Goal: Transaction & Acquisition: Purchase product/service

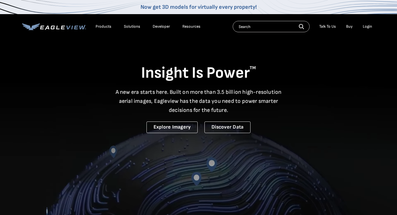
click at [367, 25] on div "Login" at bounding box center [367, 26] width 9 height 5
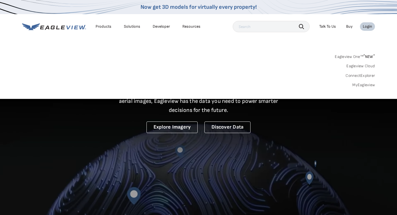
click at [366, 84] on link "MyEagleview" at bounding box center [363, 85] width 23 height 5
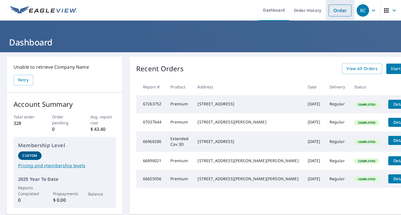
click at [338, 10] on link "Order" at bounding box center [340, 11] width 23 height 12
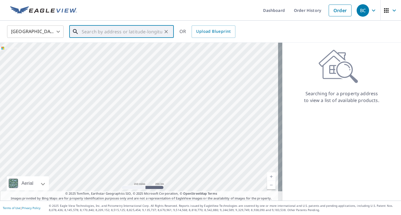
click at [83, 33] on input "text" at bounding box center [122, 32] width 81 height 16
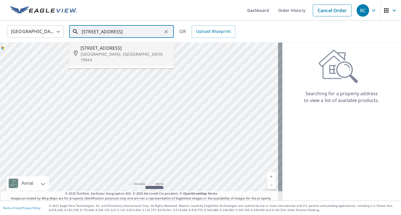
click at [92, 50] on span "[STREET_ADDRESS]" at bounding box center [125, 48] width 89 height 7
type input "[STREET_ADDRESS]"
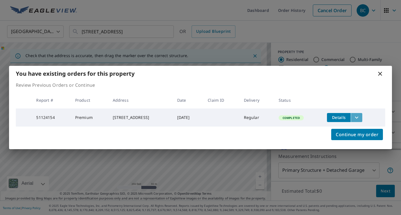
click at [358, 116] on icon "filesDropdownBtn-51124154" at bounding box center [356, 117] width 3 height 2
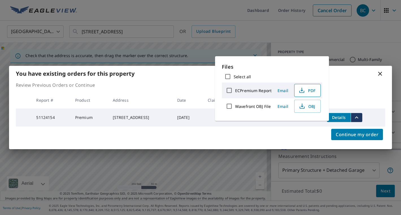
click at [313, 90] on span "PDF" at bounding box center [307, 90] width 18 height 7
click at [379, 73] on icon at bounding box center [380, 73] width 7 height 7
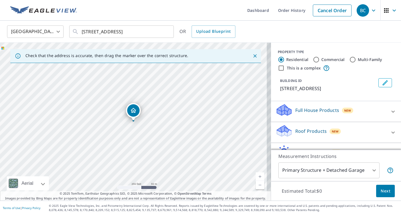
click at [256, 177] on link "Current Level 17, Zoom In" at bounding box center [260, 176] width 8 height 8
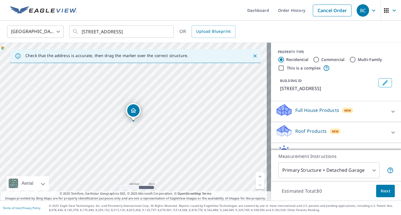
click at [256, 177] on link "Current Level 18, Zoom In" at bounding box center [260, 176] width 8 height 8
drag, startPoint x: 133, startPoint y: 110, endPoint x: 134, endPoint y: 99, distance: 11.6
drag, startPoint x: 134, startPoint y: 99, endPoint x: 133, endPoint y: 103, distance: 4.4
click at [133, 103] on div "[STREET_ADDRESS]" at bounding box center [135, 122] width 271 height 158
drag, startPoint x: 133, startPoint y: 115, endPoint x: 132, endPoint y: 118, distance: 3.4
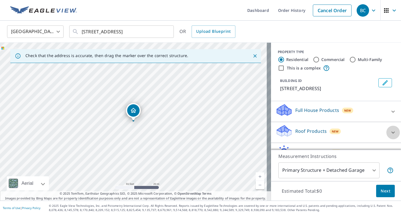
click at [390, 132] on icon at bounding box center [393, 132] width 7 height 7
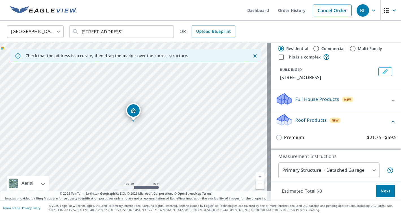
scroll to position [15, 0]
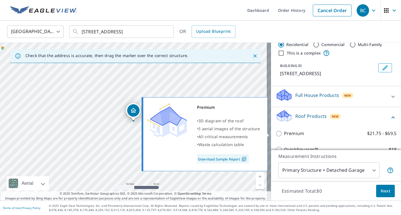
click at [276, 133] on input "Premium $21.75 - $69.5" at bounding box center [280, 133] width 8 height 7
checkbox input "true"
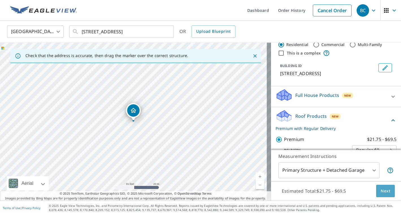
click at [383, 190] on span "Next" at bounding box center [386, 191] width 10 height 7
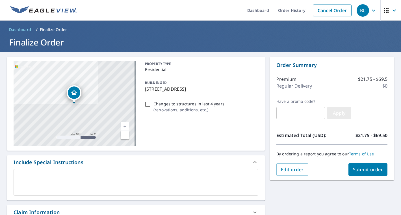
click at [339, 113] on span "Apply" at bounding box center [339, 113] width 15 height 6
click at [365, 169] on span "Submit order" at bounding box center [368, 169] width 30 height 6
checkbox input "true"
